Goal: Find specific page/section: Find specific page/section

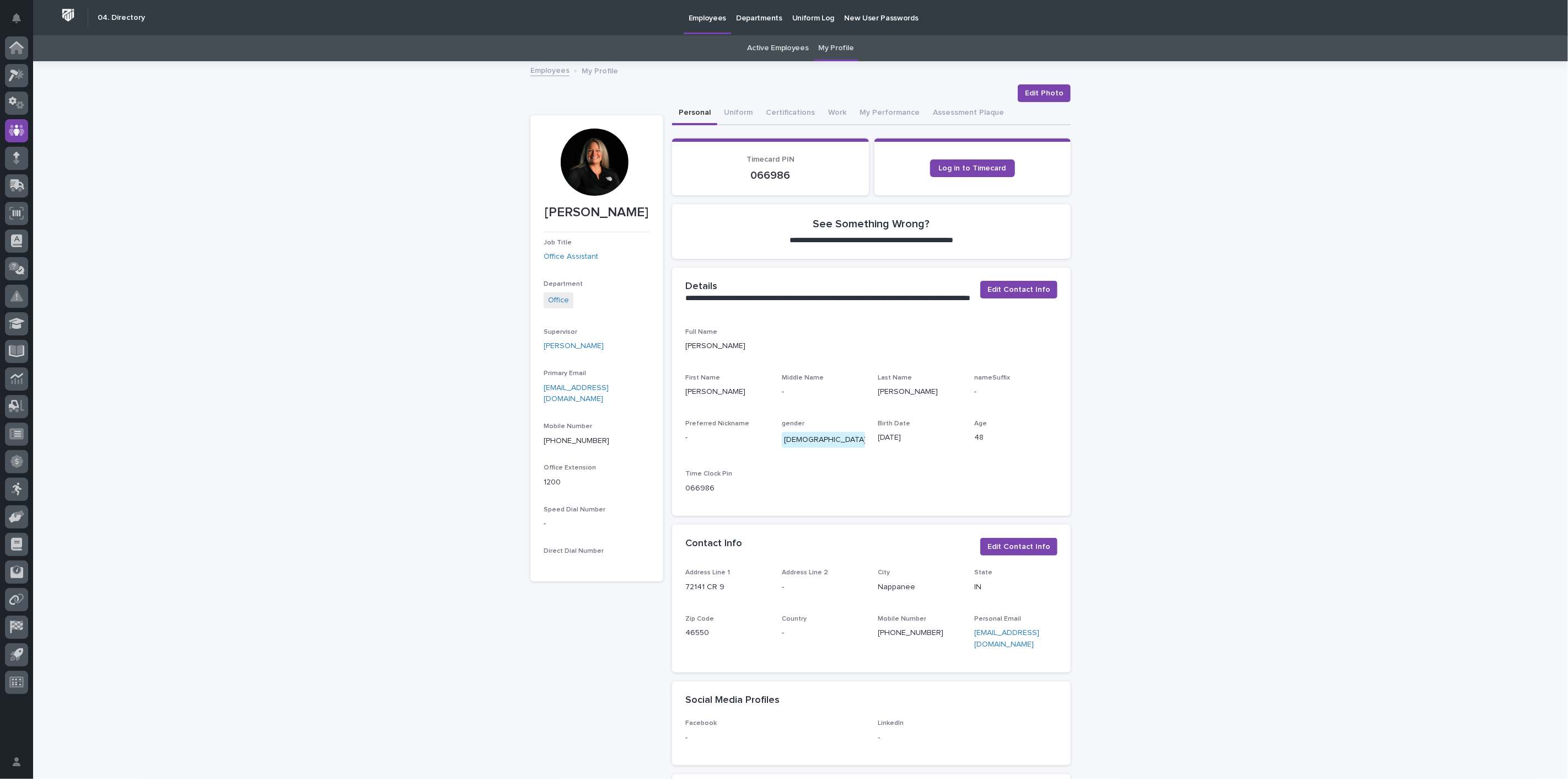
click at [550, 70] on link "Employees" at bounding box center [549, 69] width 39 height 12
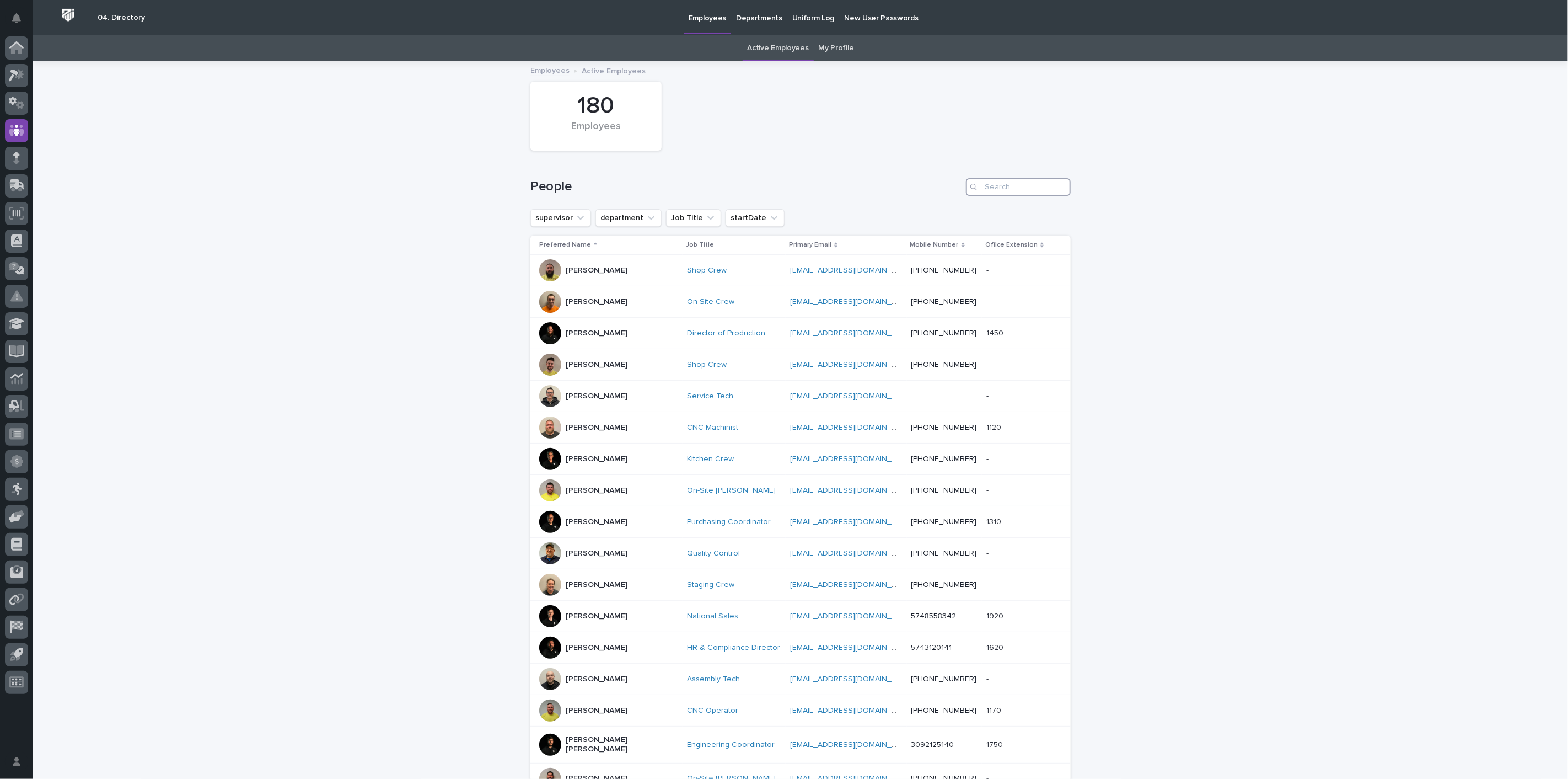
click at [1030, 184] on input "Search" at bounding box center [1018, 186] width 105 height 17
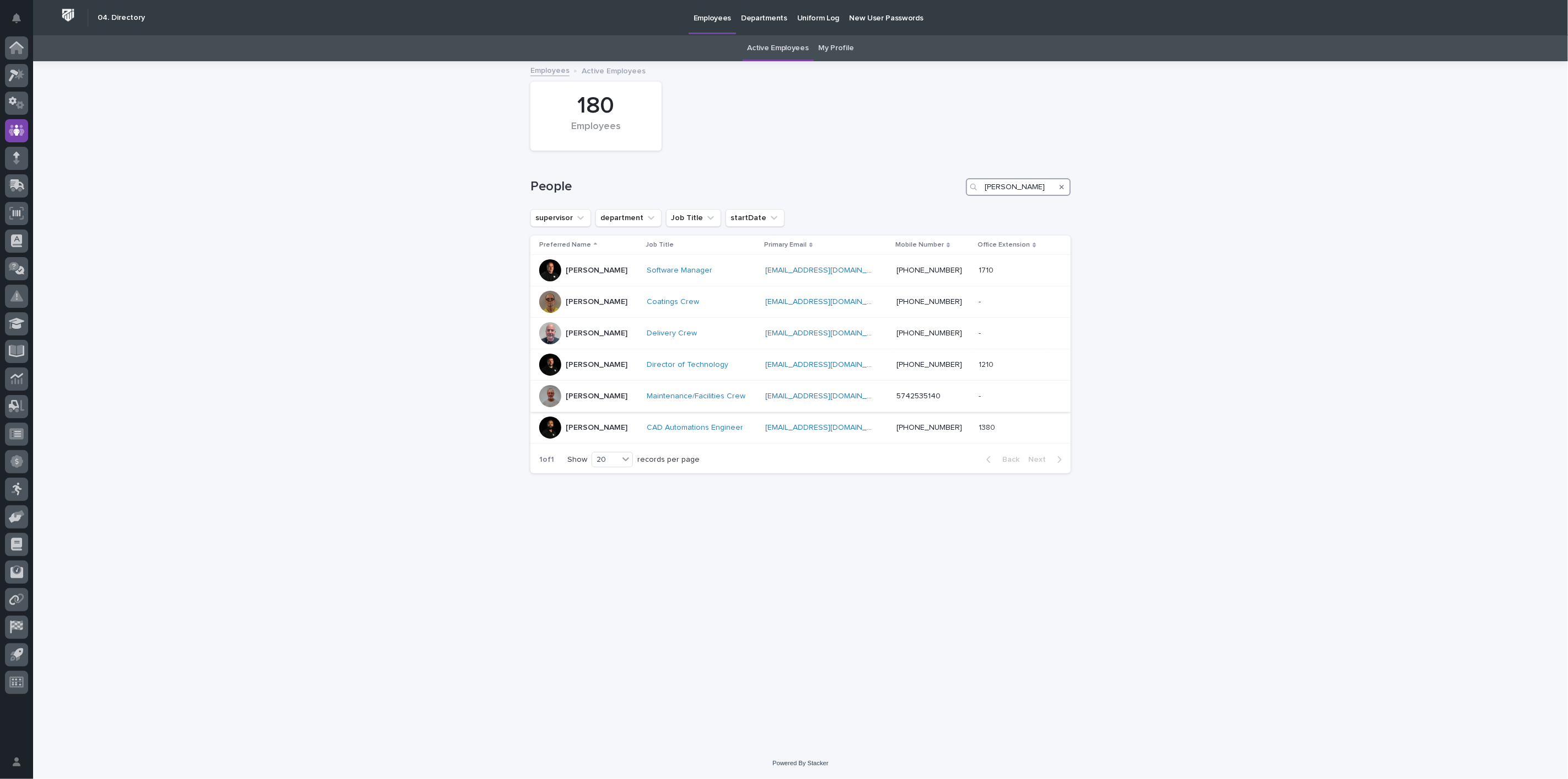
type input "[PERSON_NAME]"
click at [618, 399] on p "[PERSON_NAME]" at bounding box center [596, 395] width 62 height 9
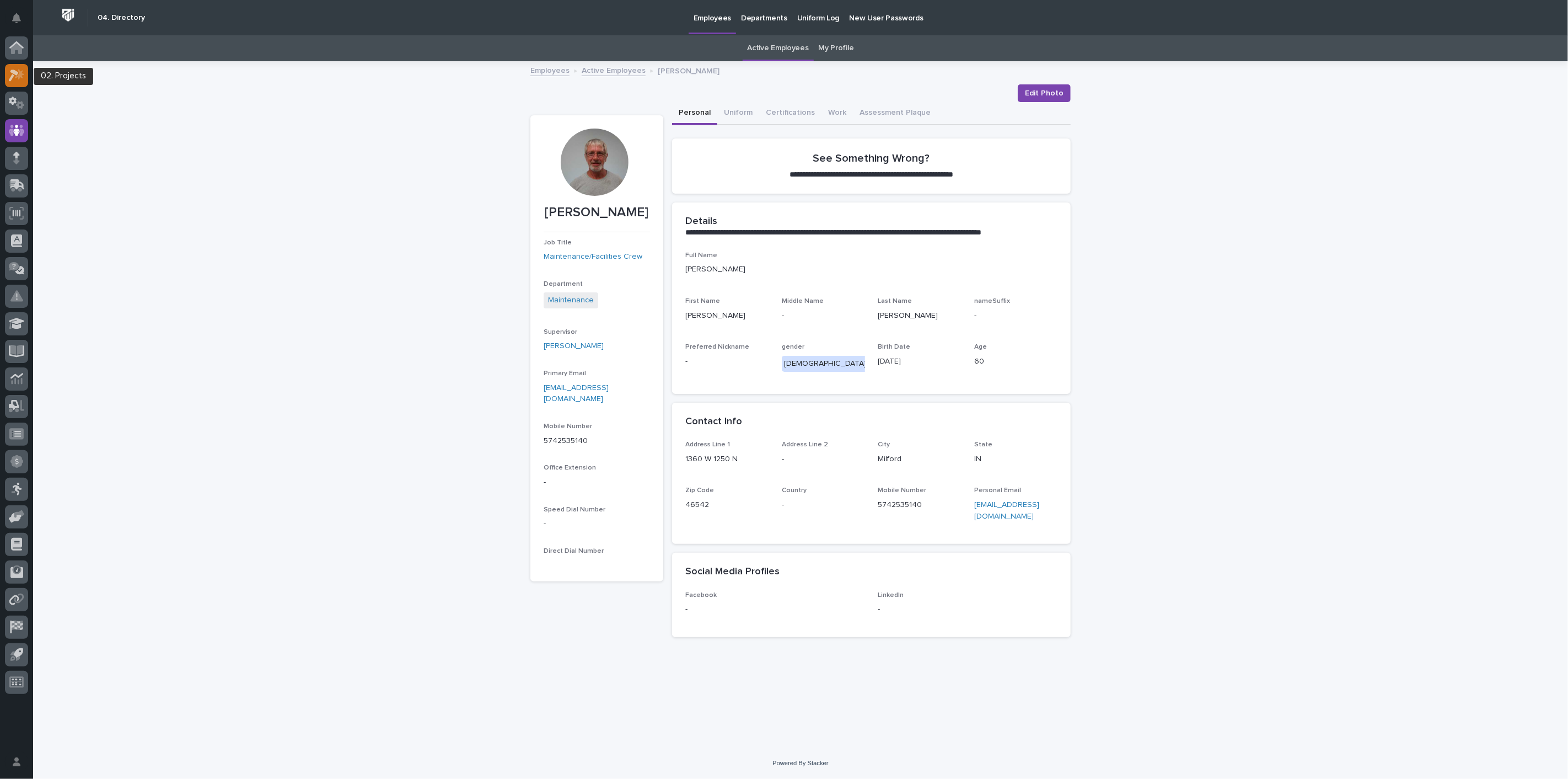
click at [21, 72] on icon at bounding box center [19, 73] width 9 height 11
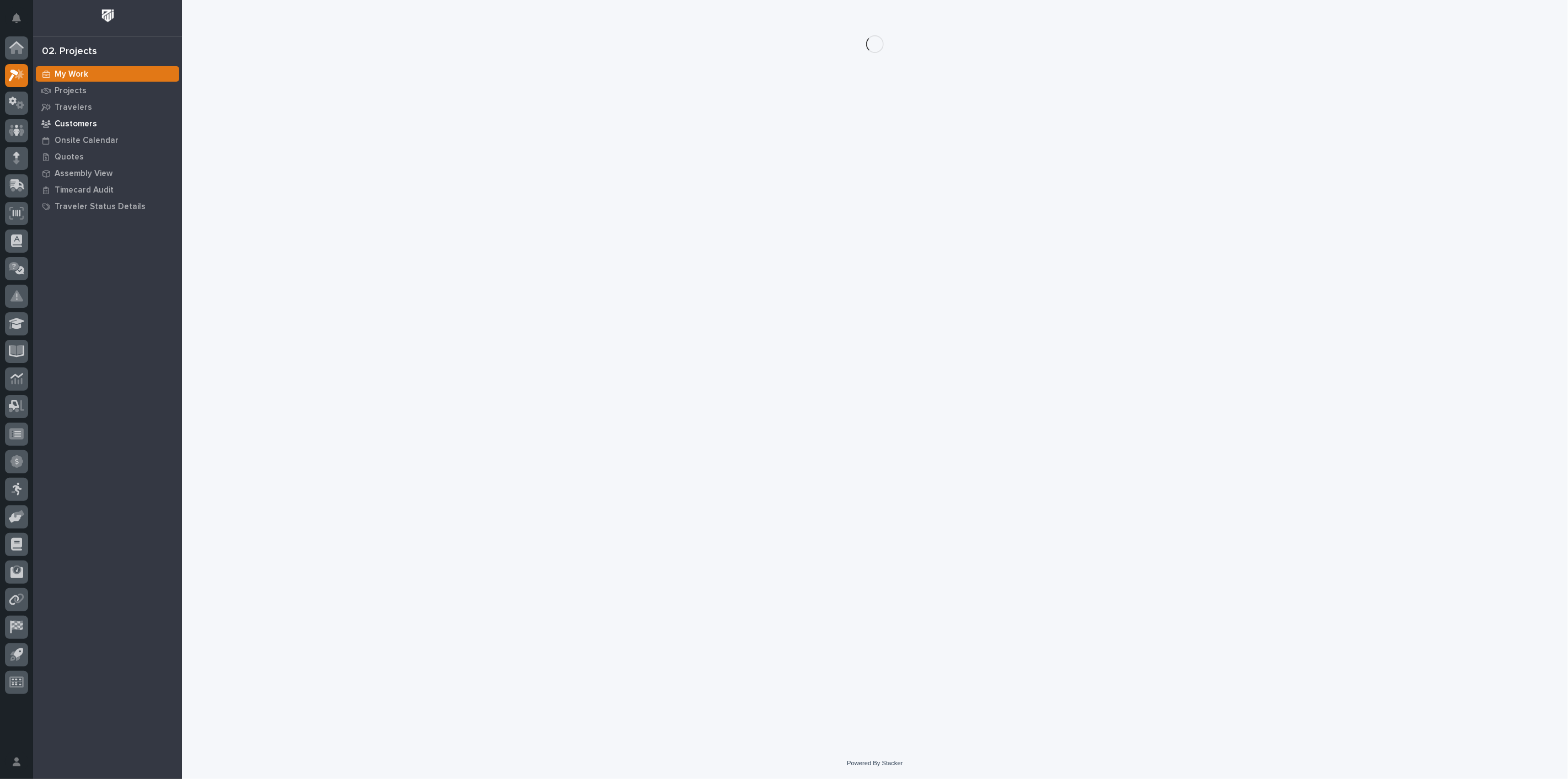
click at [72, 125] on p "Customers" at bounding box center [76, 124] width 42 height 10
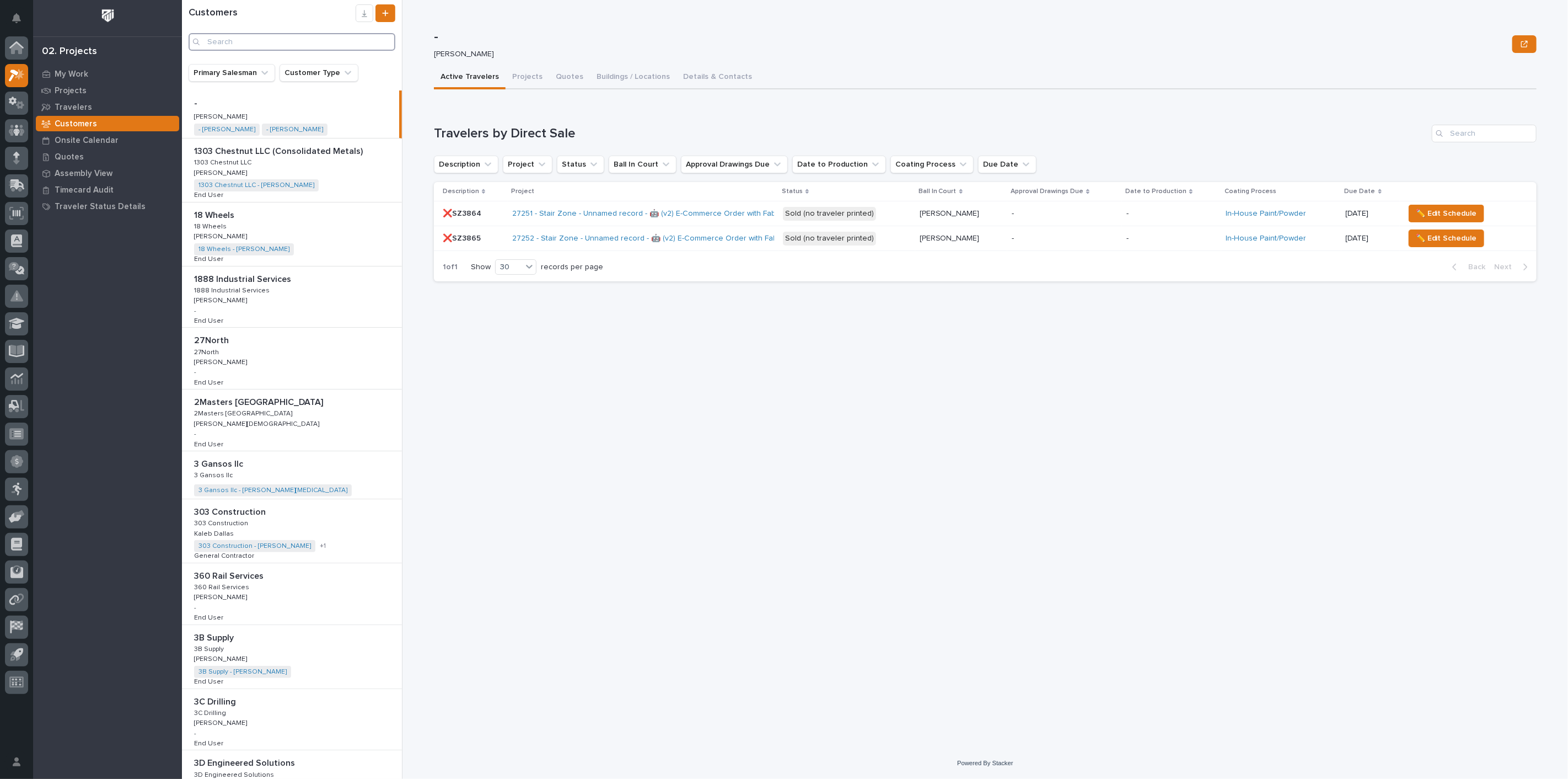
click at [228, 41] on input "Search" at bounding box center [292, 42] width 206 height 17
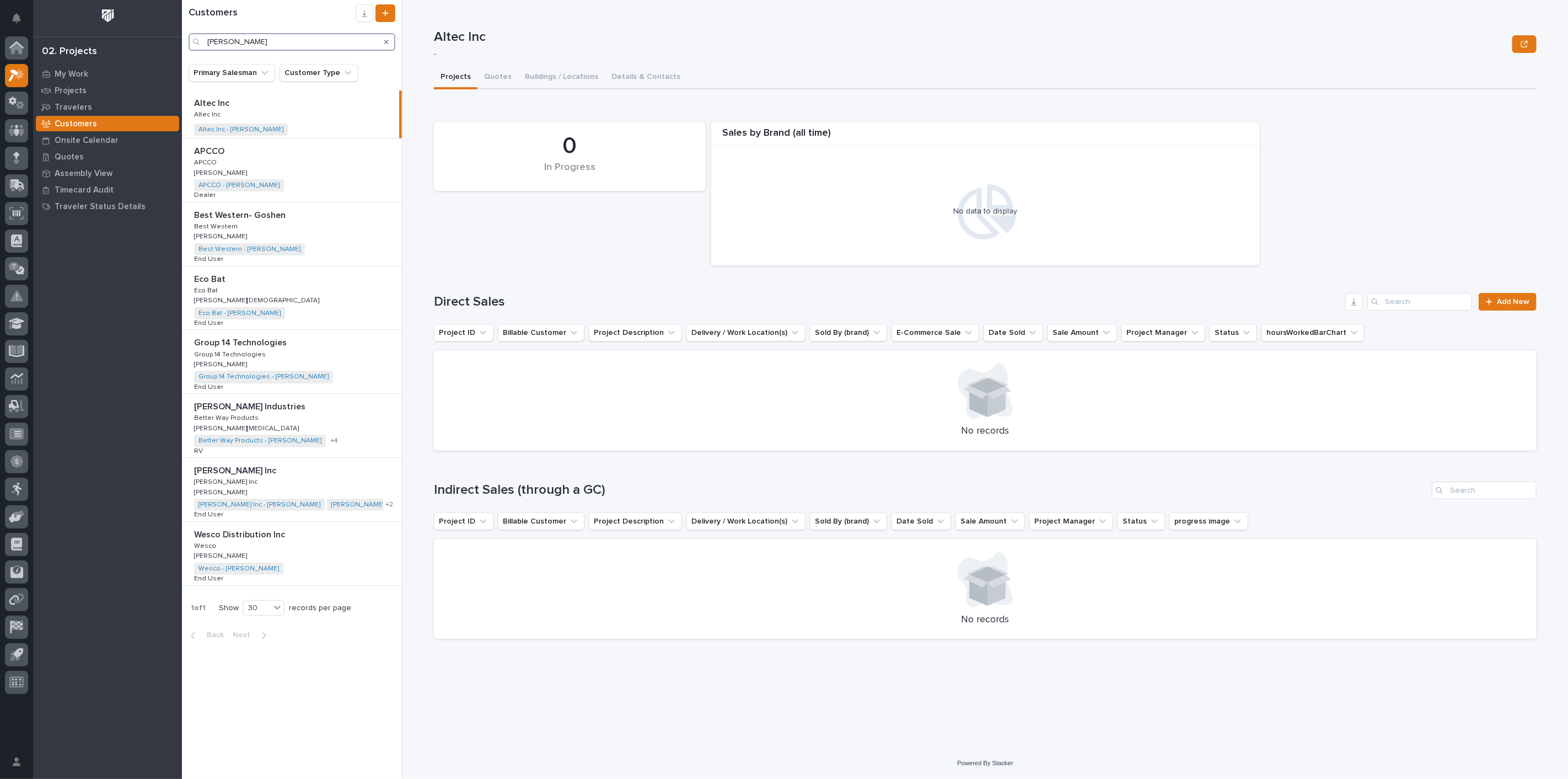
type input "[PERSON_NAME]"
click at [257, 469] on p at bounding box center [294, 470] width 200 height 11
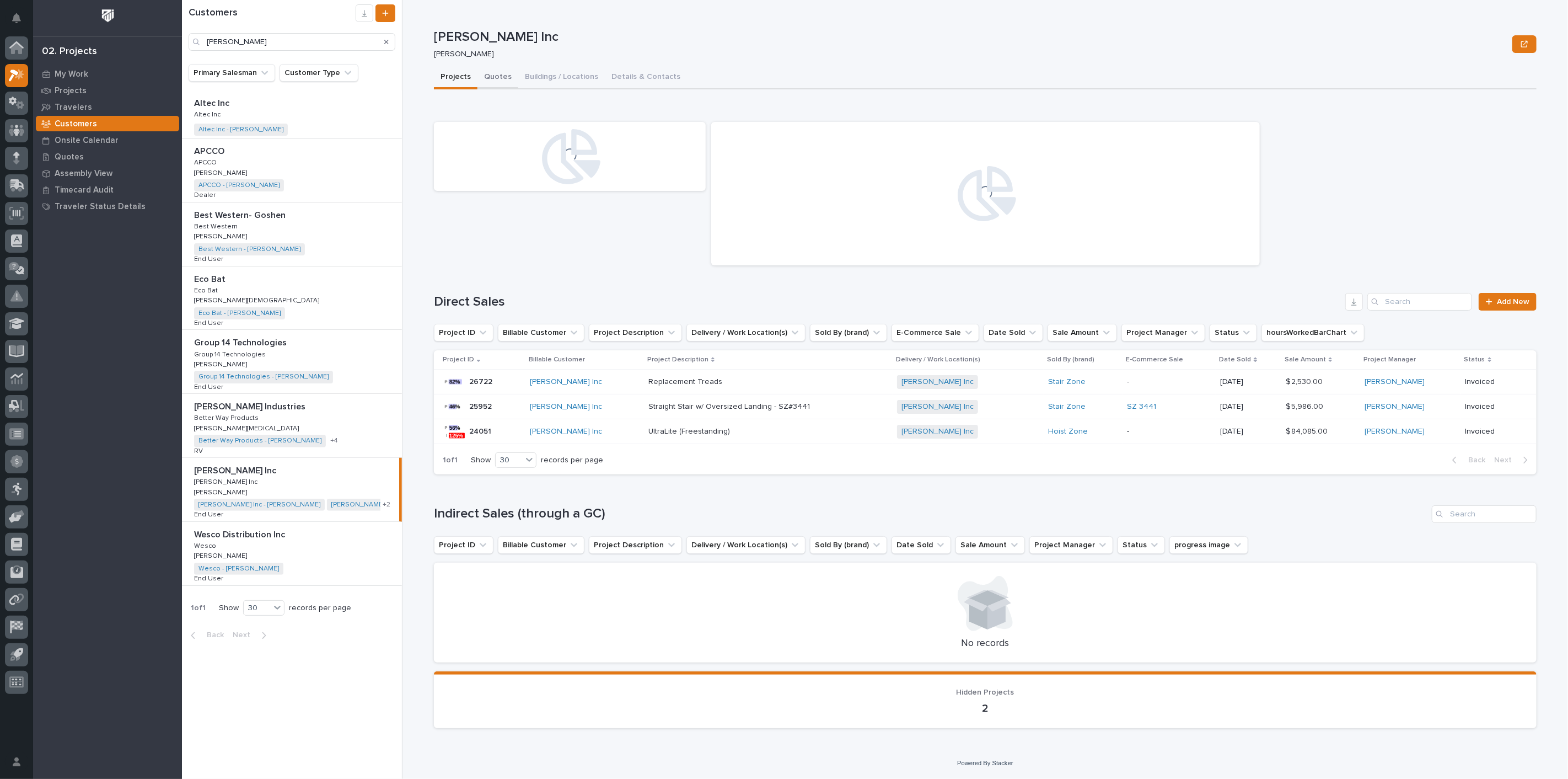
click at [497, 70] on button "Quotes" at bounding box center [497, 78] width 41 height 23
